Goal: Task Accomplishment & Management: Complete application form

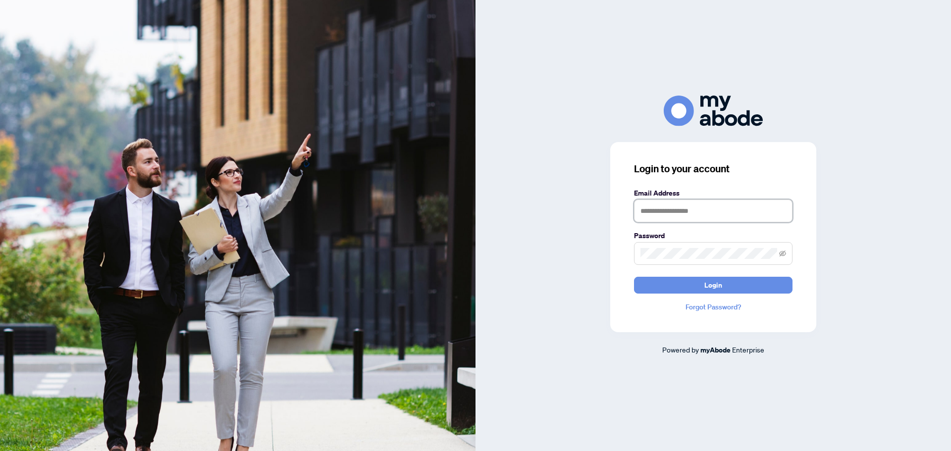
click at [662, 213] on input "text" at bounding box center [713, 211] width 159 height 23
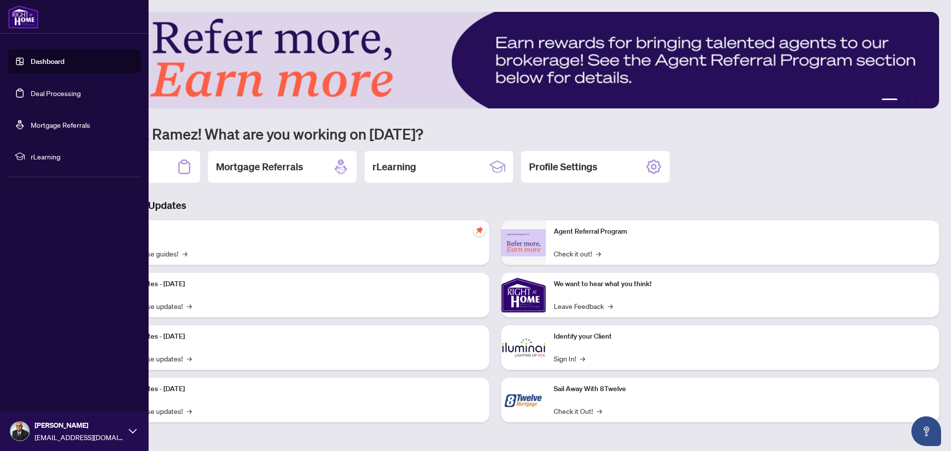
click at [31, 64] on link "Dashboard" at bounding box center [48, 61] width 34 height 9
click at [41, 91] on link "Deal Processing" at bounding box center [56, 93] width 50 height 9
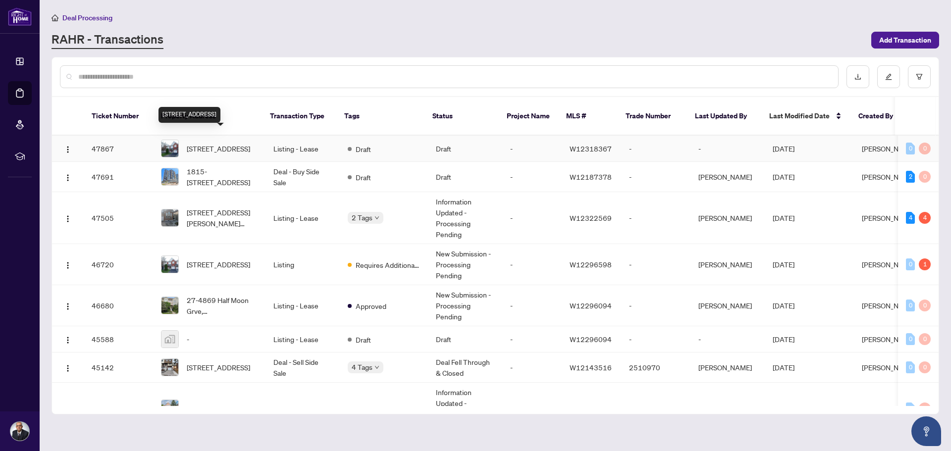
click at [212, 143] on span "[STREET_ADDRESS]" at bounding box center [218, 148] width 63 height 11
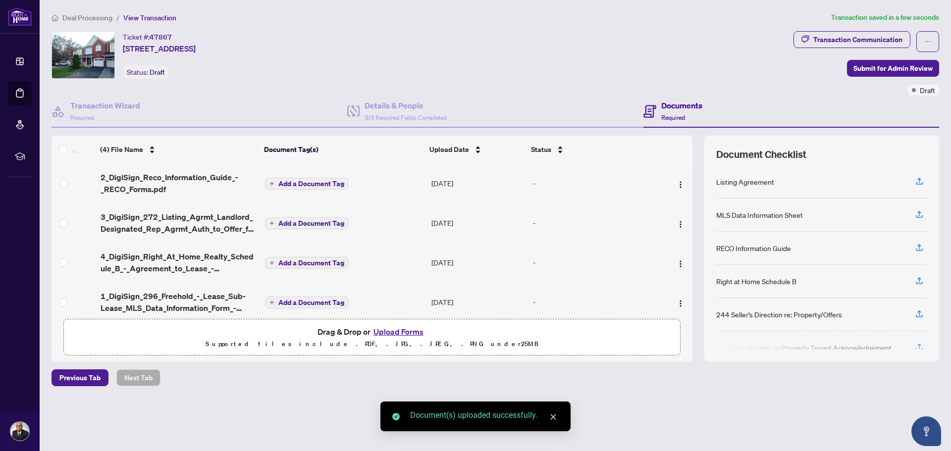
click at [315, 184] on span "Add a Document Tag" at bounding box center [311, 183] width 66 height 7
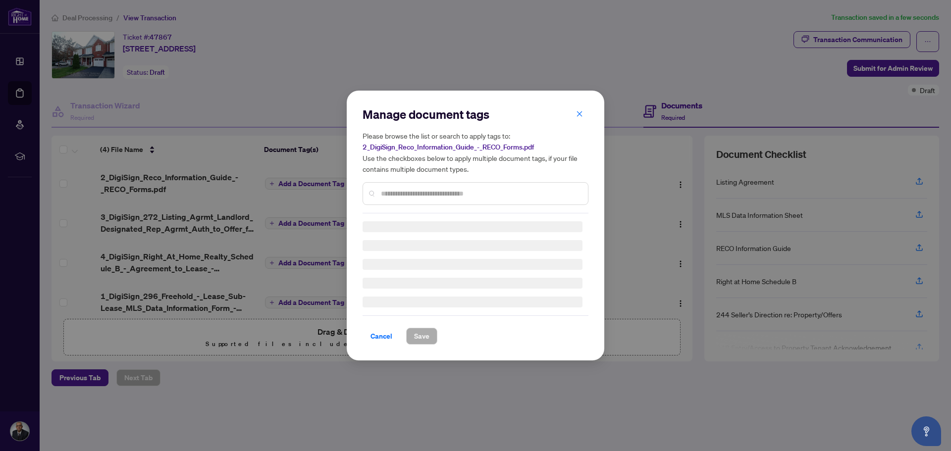
click at [380, 194] on div "Manage document tags Please browse the list or search to apply tags to: 2_DigiS…" at bounding box center [476, 160] width 226 height 107
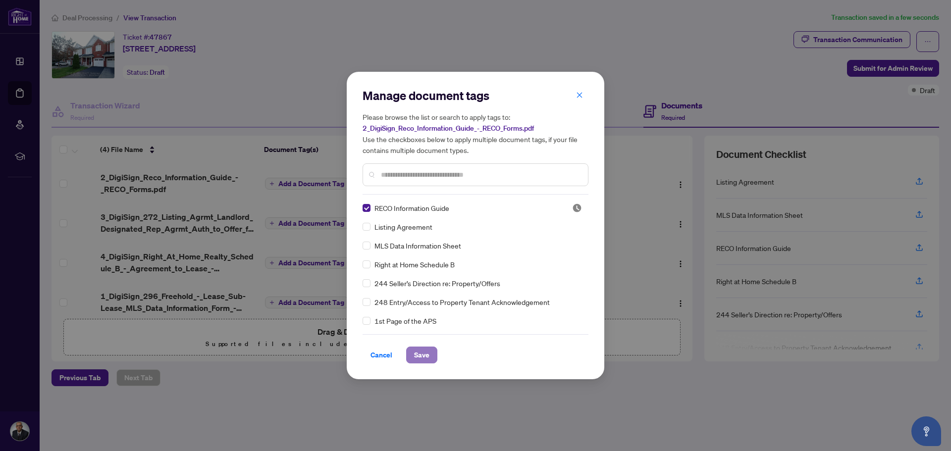
click at [425, 353] on span "Save" at bounding box center [421, 355] width 15 height 16
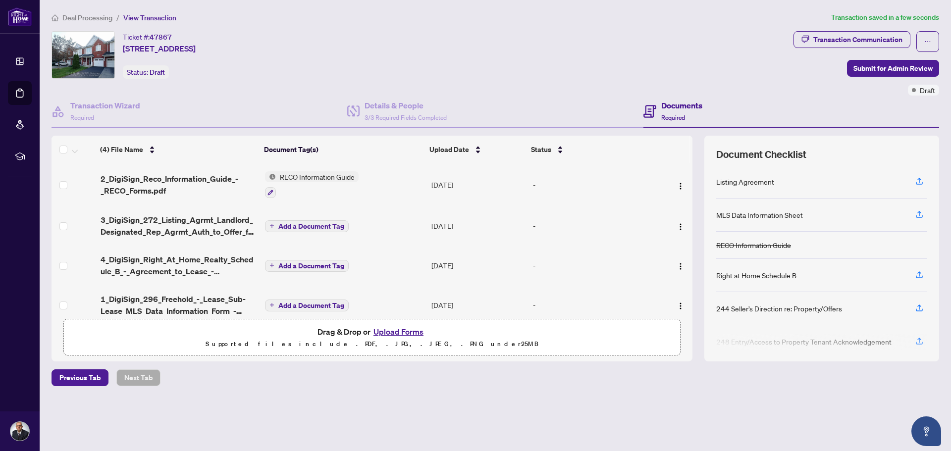
click at [313, 225] on span "Add a Document Tag" at bounding box center [311, 226] width 66 height 7
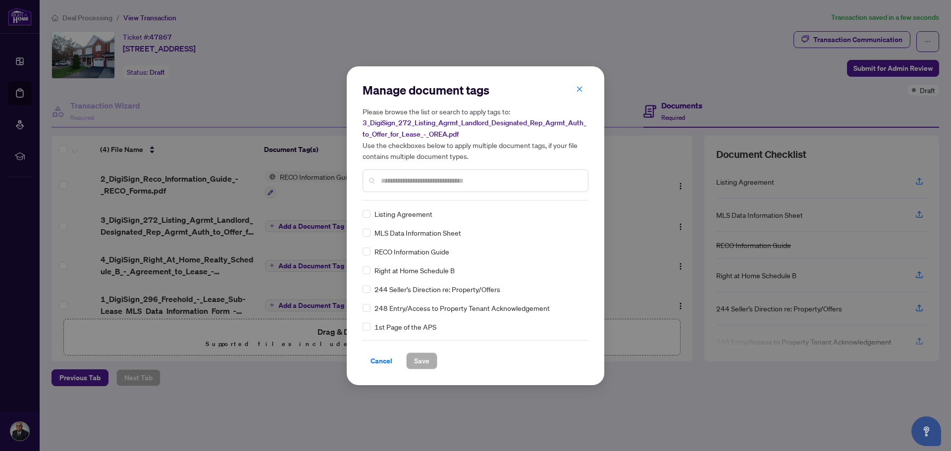
click at [408, 179] on input "text" at bounding box center [480, 180] width 199 height 11
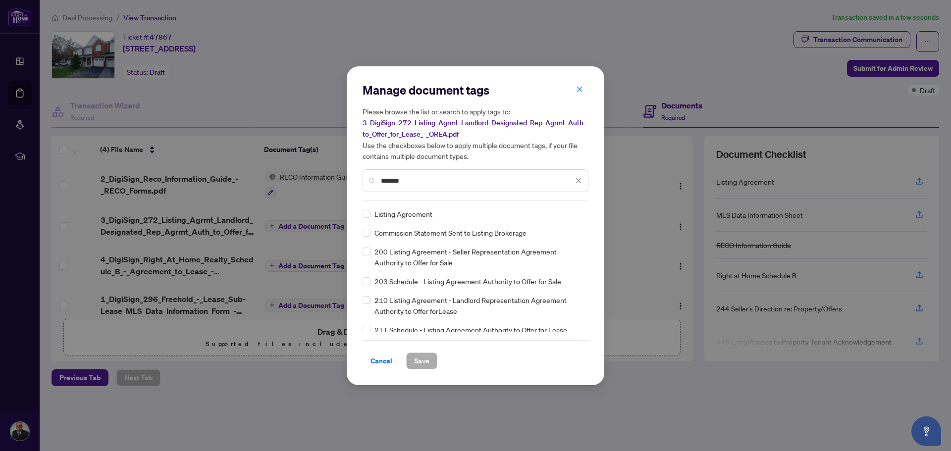
type input "*******"
click at [371, 217] on div "Listing Agreement" at bounding box center [473, 214] width 220 height 11
click at [419, 358] on span "Save" at bounding box center [421, 361] width 15 height 16
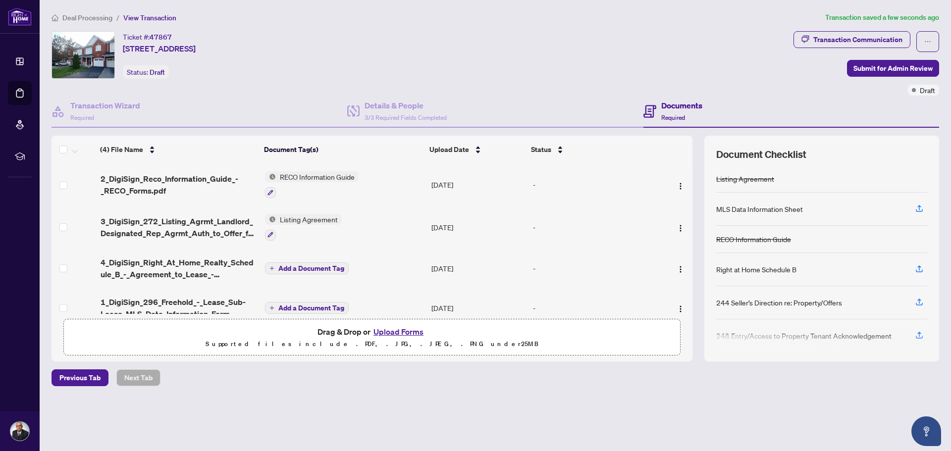
click at [302, 269] on span "Add a Document Tag" at bounding box center [311, 268] width 66 height 7
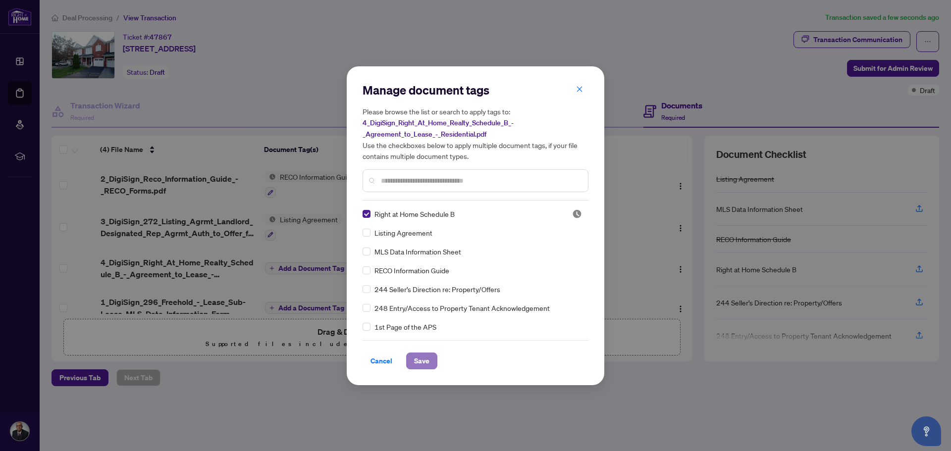
click at [420, 361] on span "Save" at bounding box center [421, 361] width 15 height 16
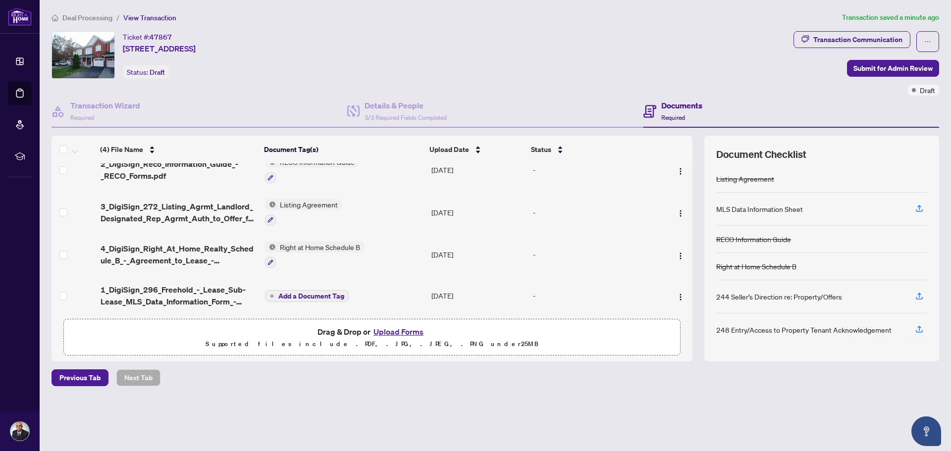
scroll to position [19, 0]
click at [308, 291] on span "Add a Document Tag" at bounding box center [311, 294] width 66 height 7
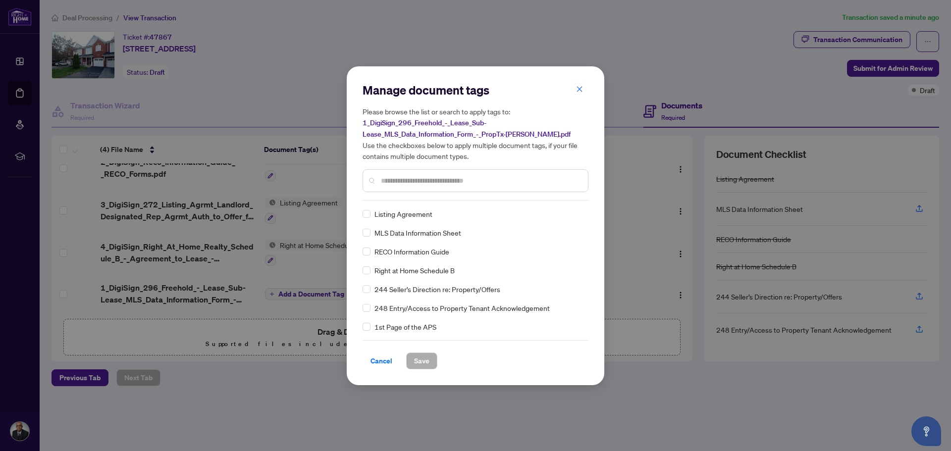
click at [417, 237] on span "MLS Data Information Sheet" at bounding box center [418, 232] width 87 height 11
click at [422, 361] on span "Save" at bounding box center [421, 361] width 15 height 16
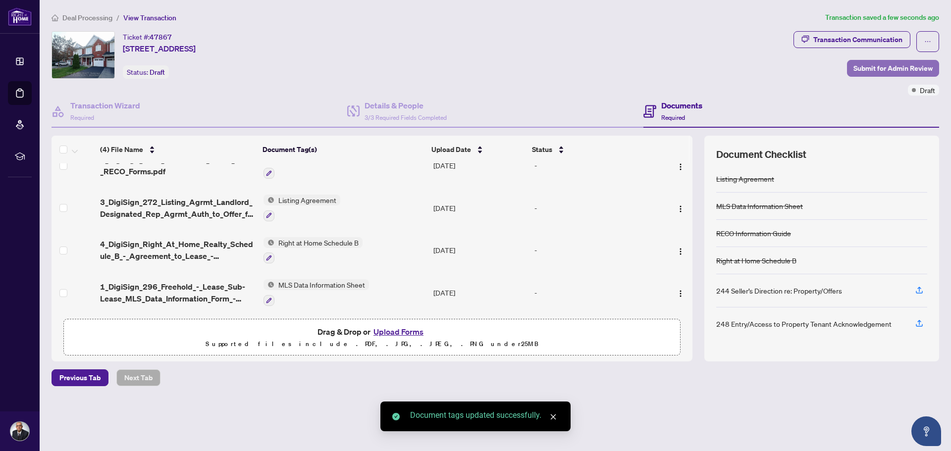
click at [900, 66] on span "Submit for Admin Review" at bounding box center [893, 68] width 79 height 16
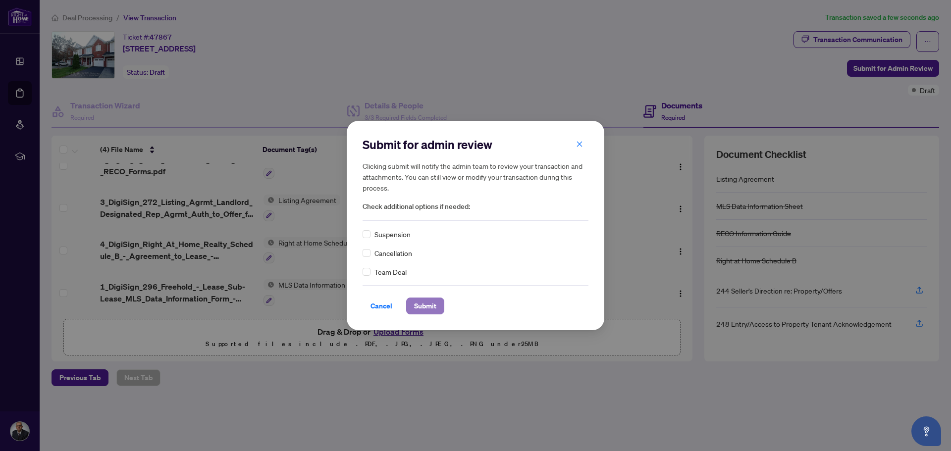
click at [439, 307] on button "Submit" at bounding box center [425, 306] width 38 height 17
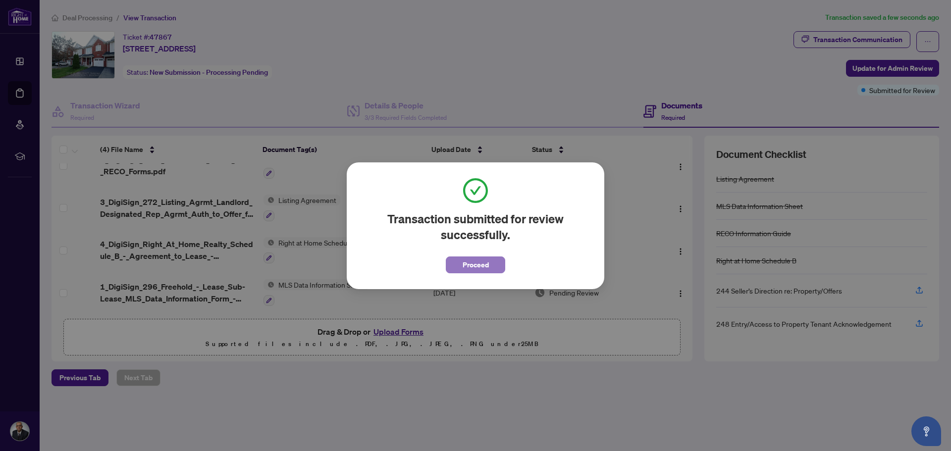
click at [476, 267] on span "Proceed" at bounding box center [476, 265] width 26 height 16
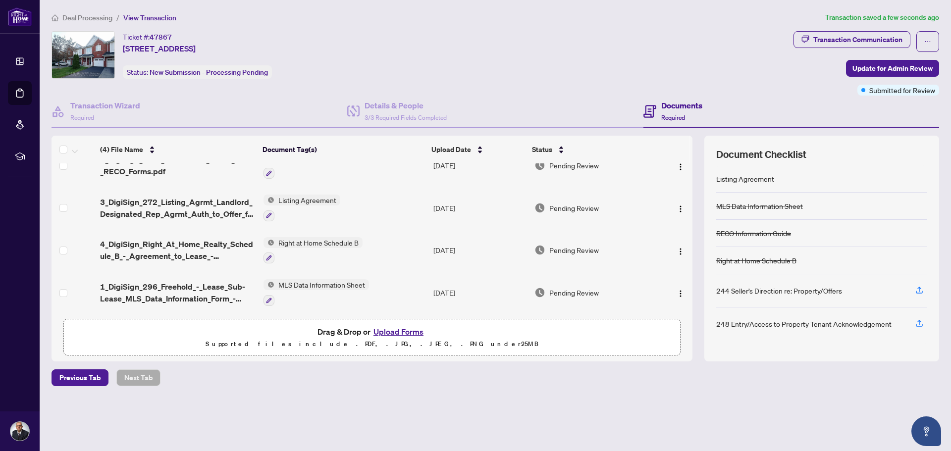
click at [97, 11] on main "Deal Processing / View Transaction Transaction saved a few seconds ago Ticket #…" at bounding box center [496, 225] width 912 height 451
click at [97, 14] on span "Deal Processing" at bounding box center [87, 17] width 50 height 9
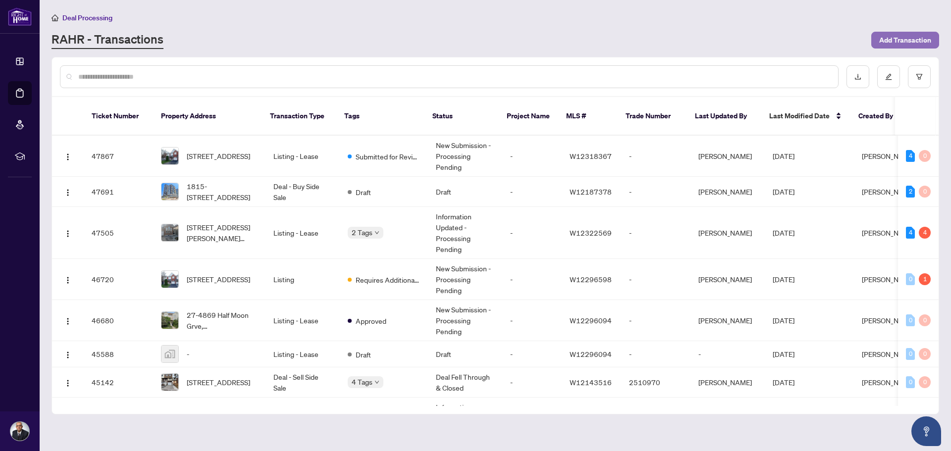
click at [895, 41] on span "Add Transaction" at bounding box center [905, 40] width 52 height 16
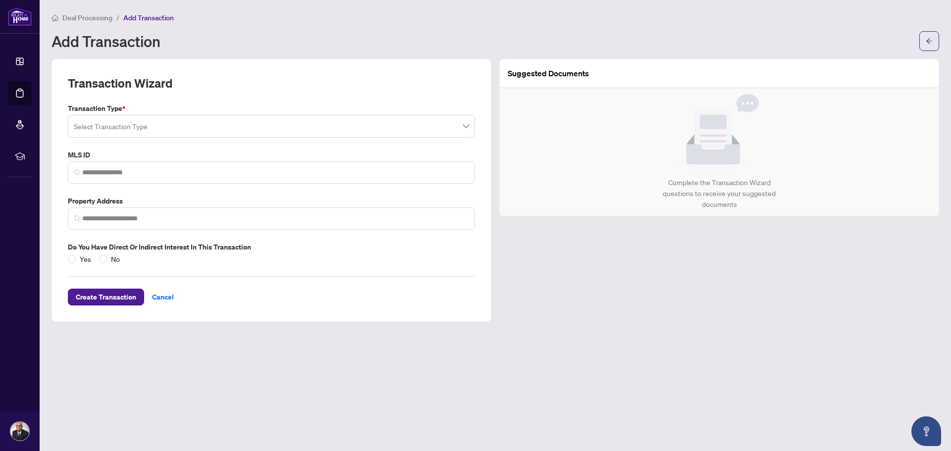
click at [114, 125] on input "search" at bounding box center [267, 128] width 386 height 22
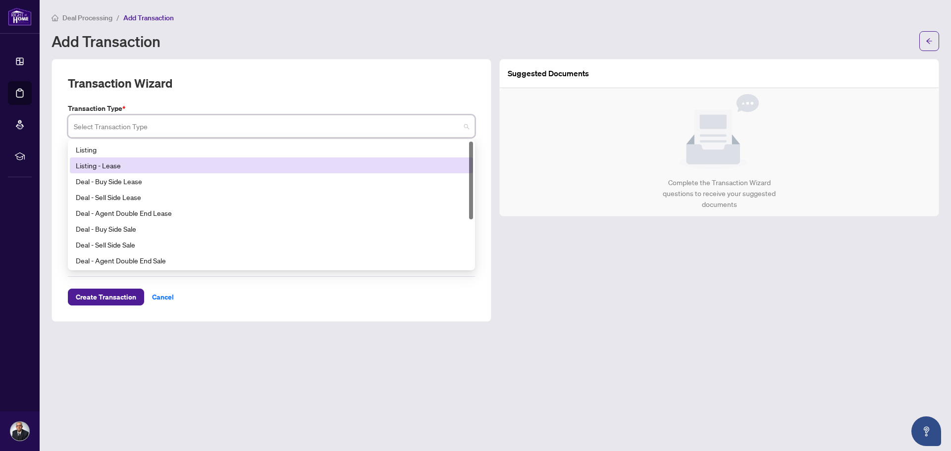
click at [118, 171] on div "Listing - Lease" at bounding box center [271, 166] width 403 height 16
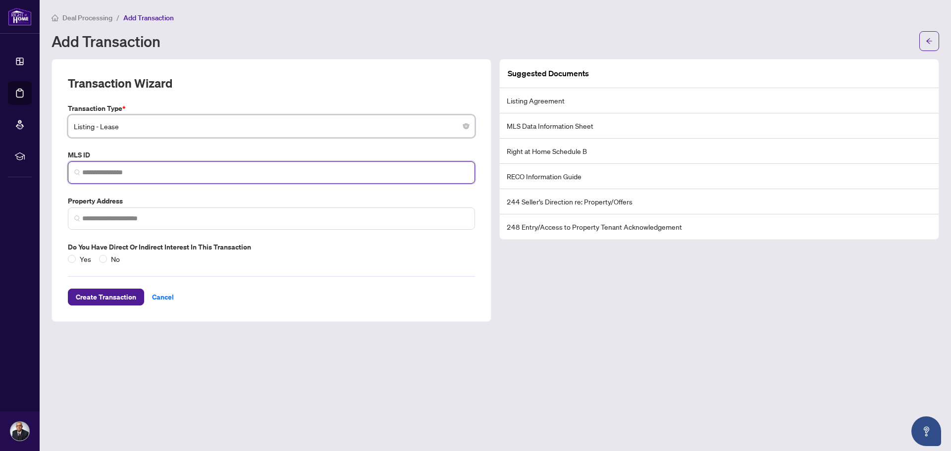
click at [124, 175] on input "search" at bounding box center [275, 172] width 386 height 10
paste input "*********"
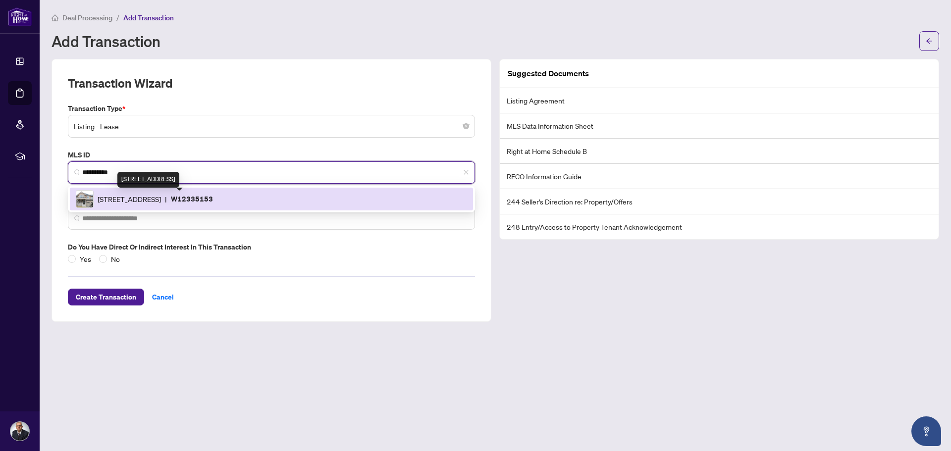
click at [158, 199] on span "[STREET_ADDRESS]" at bounding box center [129, 199] width 63 height 11
type input "*********"
type input "**********"
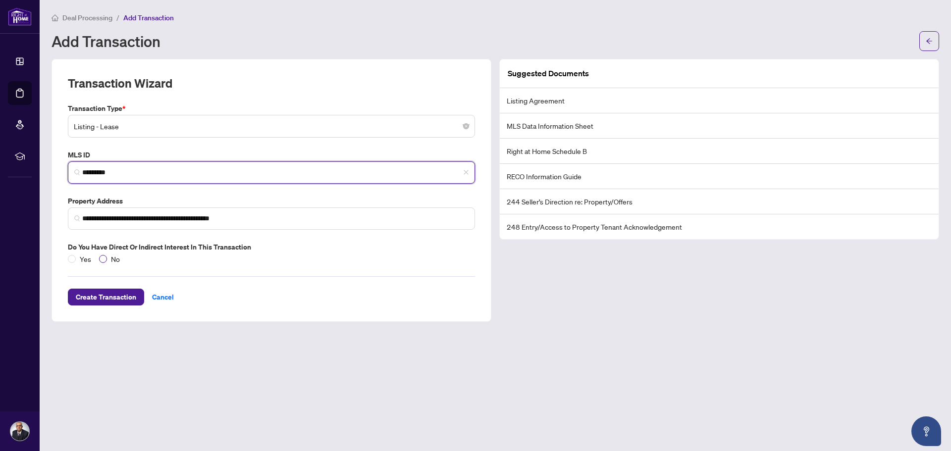
type input "*********"
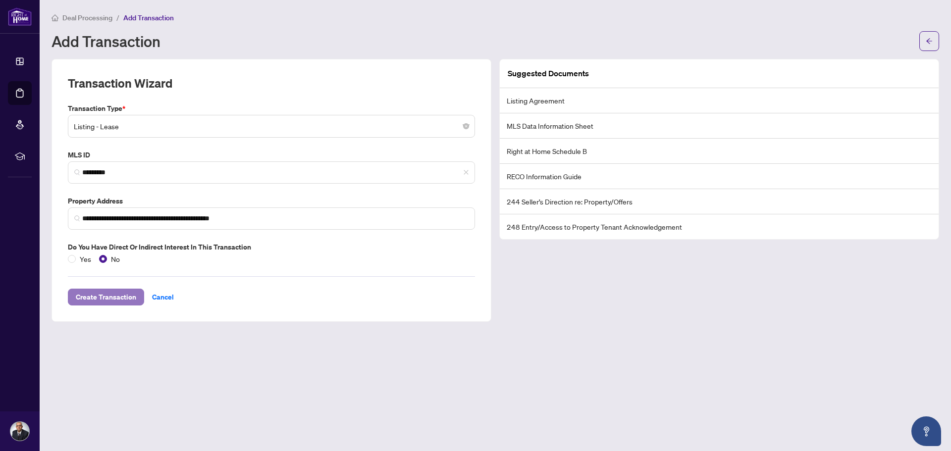
click at [112, 300] on span "Create Transaction" at bounding box center [106, 297] width 60 height 16
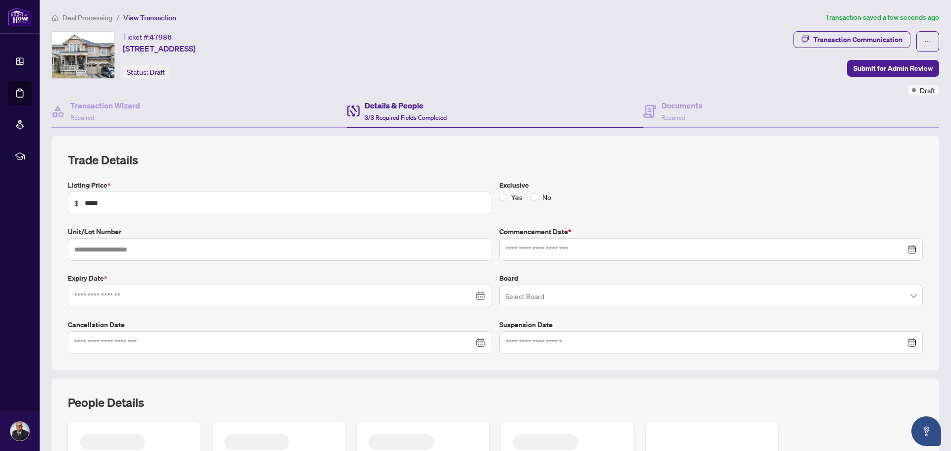
type input "**********"
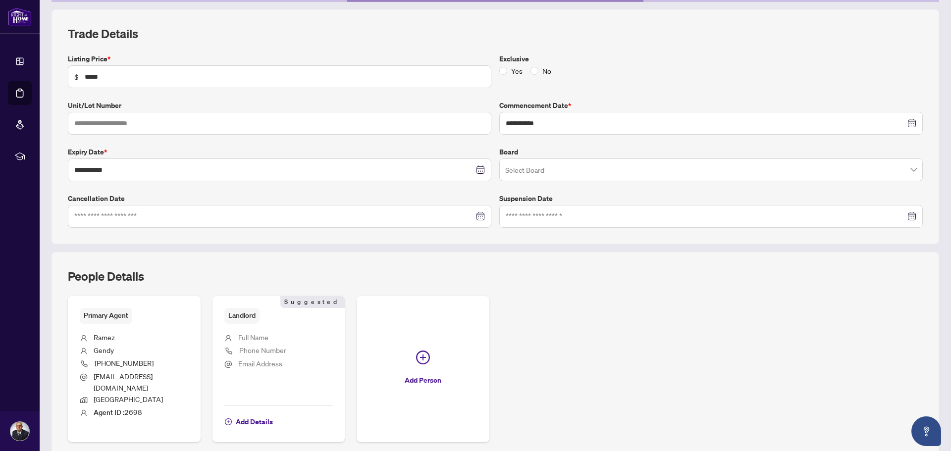
scroll to position [155, 0]
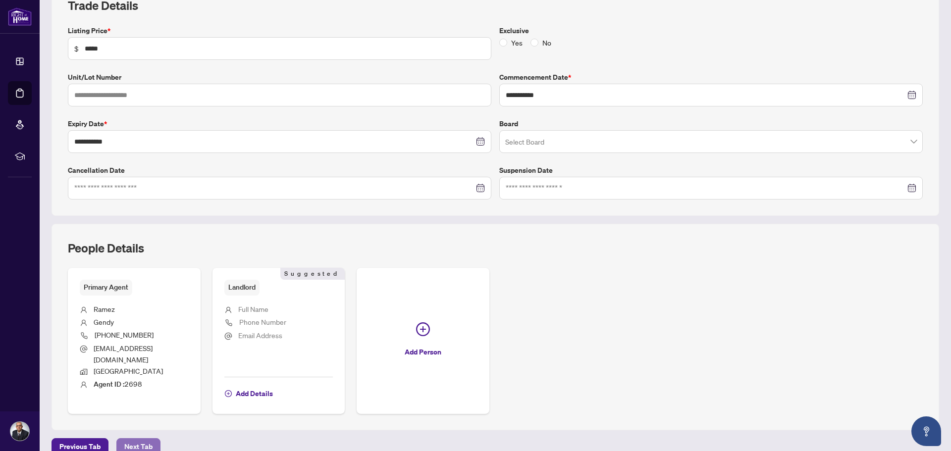
click at [141, 439] on span "Next Tab" at bounding box center [138, 447] width 28 height 16
